Goal: Information Seeking & Learning: Learn about a topic

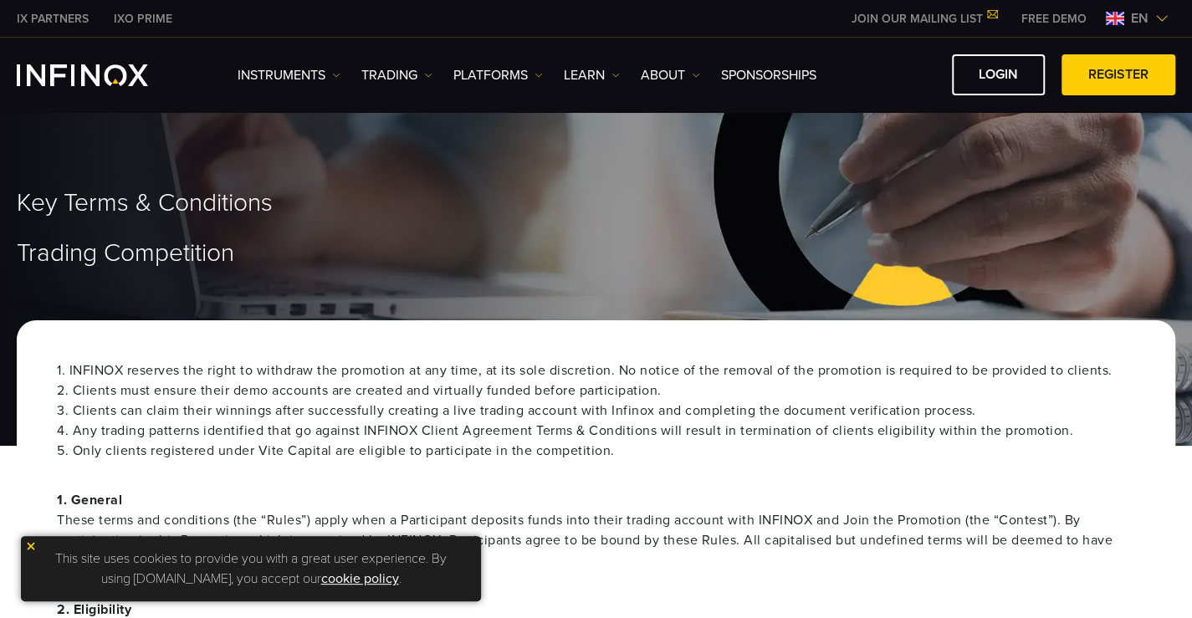
click at [1124, 18] on span "en" at bounding box center [1139, 18] width 31 height 20
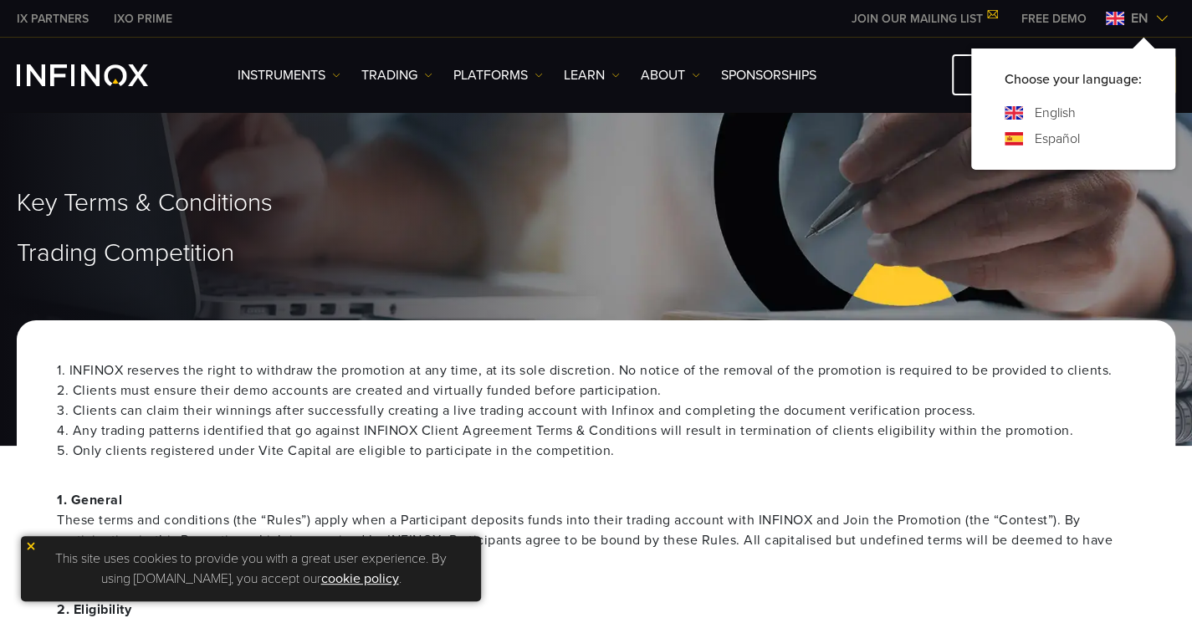
click at [1037, 135] on link "Español" at bounding box center [1057, 139] width 45 height 20
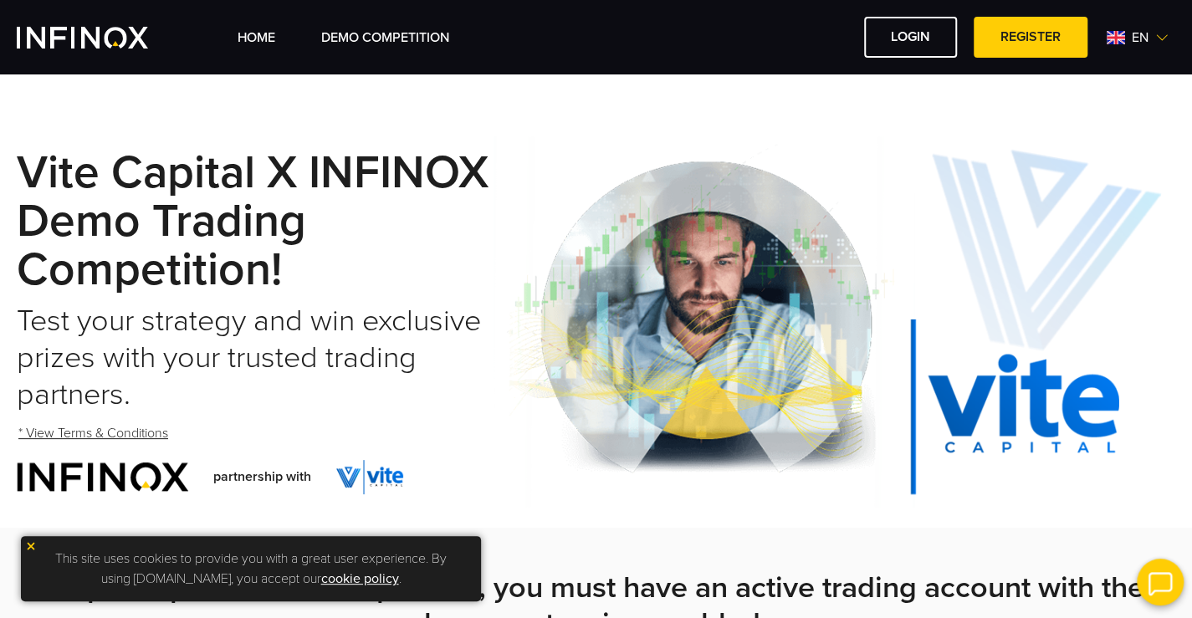
click at [1127, 38] on span "en" at bounding box center [1140, 38] width 30 height 20
click at [1110, 146] on link "Español" at bounding box center [1119, 148] width 45 height 20
